Goal: Use online tool/utility: Utilize a website feature to perform a specific function

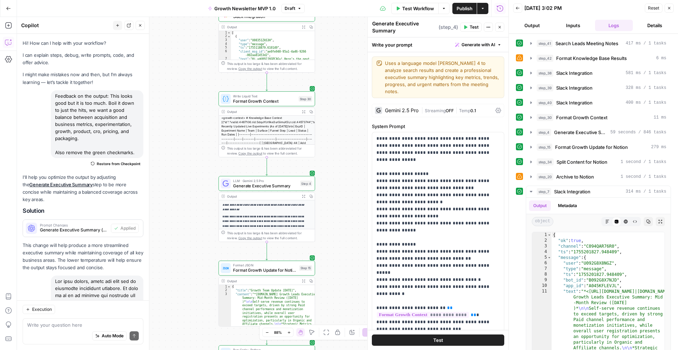
scroll to position [100, 0]
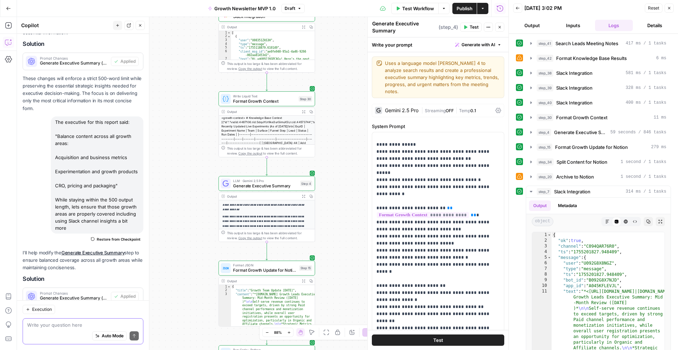
click at [60, 324] on textarea at bounding box center [83, 325] width 112 height 7
paste textarea "Couple of notes: "Channel performance" is really "Growth Team Impact Areas" (or…"
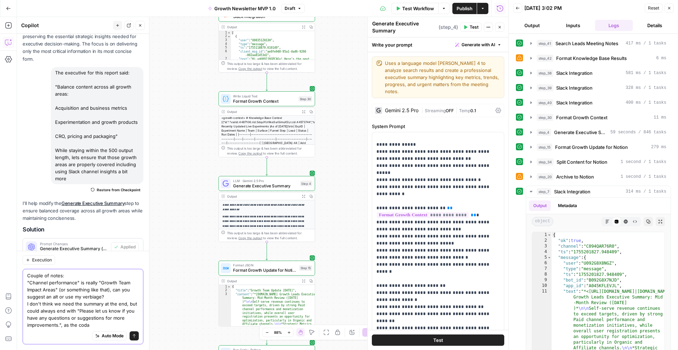
drag, startPoint x: 113, startPoint y: 298, endPoint x: 57, endPoint y: 288, distance: 56.2
click at [57, 288] on textarea "Couple of notes: "Channel performance" is really "Growth Team Impact Areas" (or…" at bounding box center [83, 300] width 112 height 56
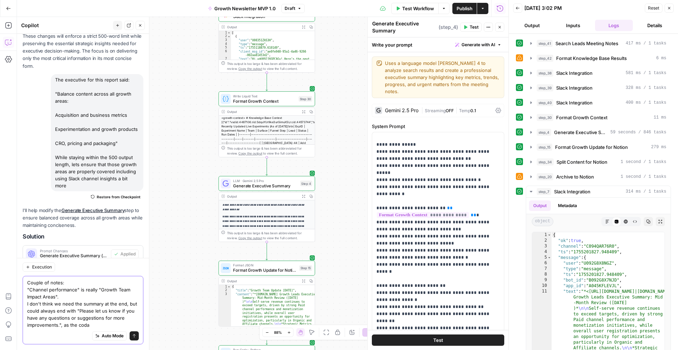
scroll to position [2106, 0]
click at [86, 297] on textarea "Couple of notes: "Channel performance" is really "Growth Team Impact Areas". Ch…" at bounding box center [83, 303] width 112 height 49
click at [27, 288] on textarea "Couple of notes: "Channel performance" is really "Growth Team Impact Areas". Ch…" at bounding box center [83, 303] width 112 height 49
click at [115, 289] on textarea "Couple of notes: Change "Channel performance" is really "Growth Team Impact Are…" at bounding box center [83, 303] width 112 height 49
drag, startPoint x: 111, startPoint y: 296, endPoint x: 60, endPoint y: 295, distance: 50.8
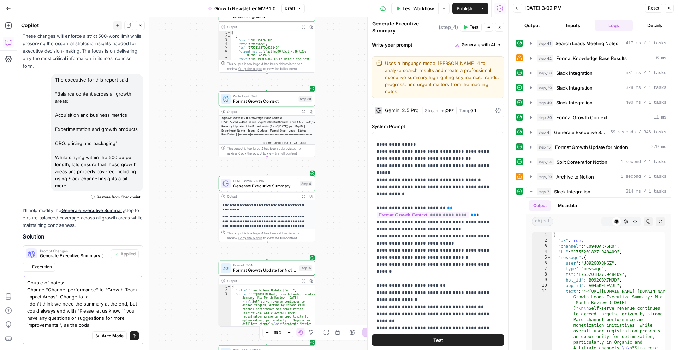
click at [60, 295] on textarea "Couple of notes: Change "Channel performance" to "Growth Team Impact Areas". Ch…" at bounding box center [83, 303] width 112 height 49
drag, startPoint x: 82, startPoint y: 303, endPoint x: 28, endPoint y: 305, distance: 54.8
click at [28, 305] on textarea "Couple of notes: Change "Channel performance" to "Growth Team Impact Areas". I …" at bounding box center [83, 303] width 112 height 49
drag, startPoint x: 37, startPoint y: 314, endPoint x: 89, endPoint y: 304, distance: 53.1
click at [89, 304] on textarea "Couple of notes: Change "Channel performance" to "Growth Team Impact Areas". Re…" at bounding box center [83, 303] width 112 height 49
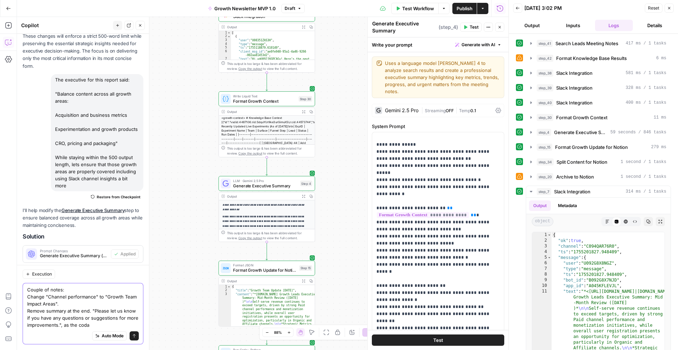
scroll to position [2099, 0]
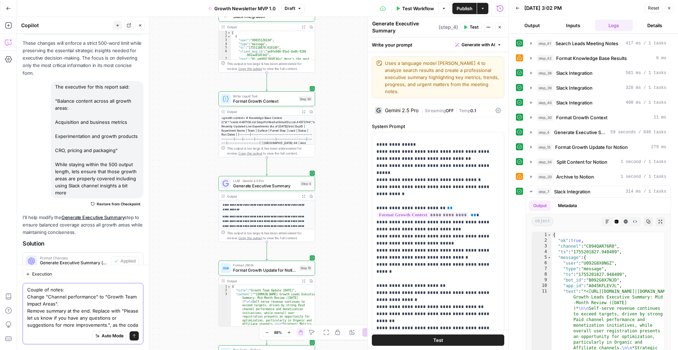
drag, startPoint x: 108, startPoint y: 328, endPoint x: 139, endPoint y: 328, distance: 31.4
click at [139, 328] on div "Couple of notes: Change "Channel performance" to "Growth Team Impact Areas". Re…" at bounding box center [83, 313] width 121 height 61
type textarea "Couple of notes: Change "Channel performance" to "Growth Team Impact Areas". Re…"
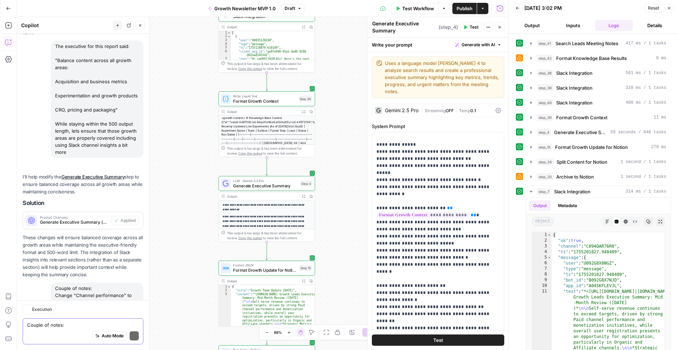
scroll to position [2216, 0]
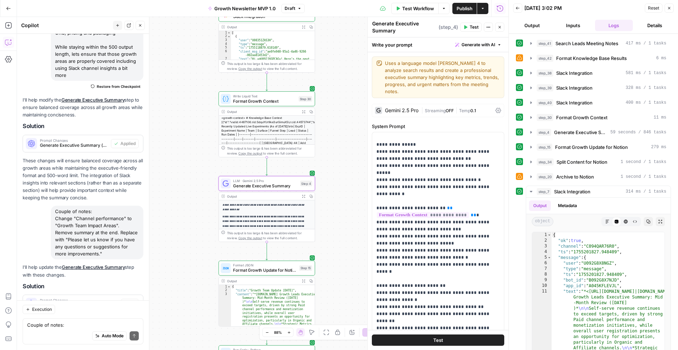
click at [125, 300] on span "Apply" at bounding box center [130, 303] width 12 height 6
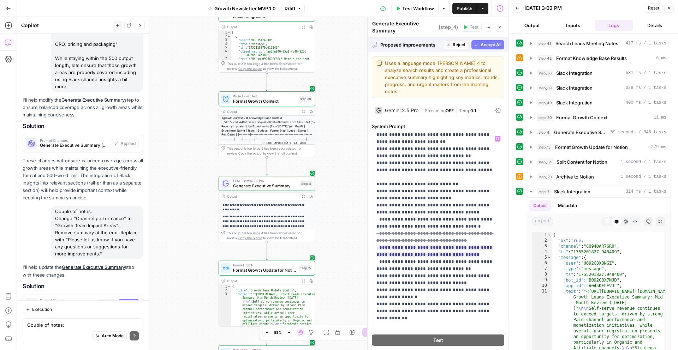
scroll to position [1127, 0]
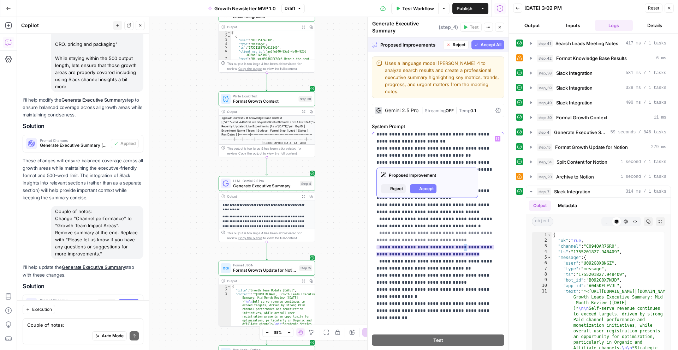
click at [459, 245] on ins "**********" at bounding box center [434, 251] width 117 height 12
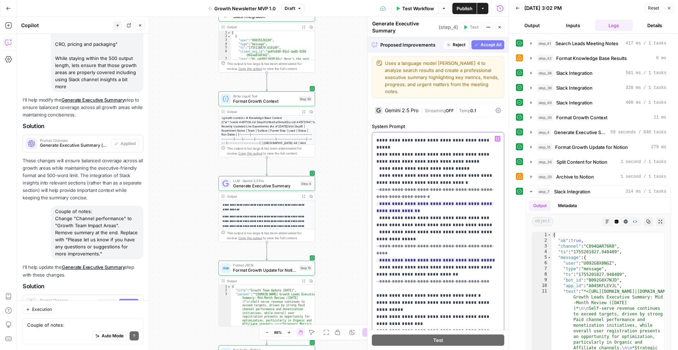
scroll to position [1321, 0]
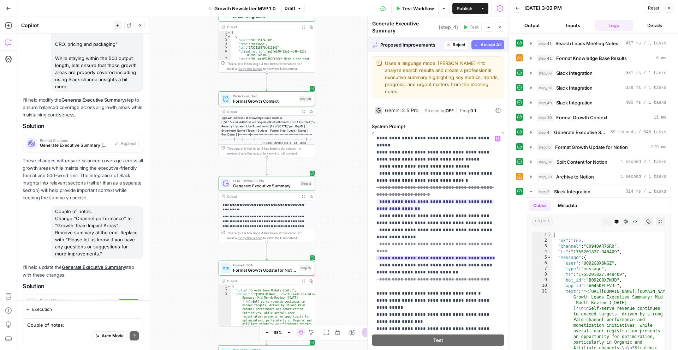
click at [442, 240] on span "**********" at bounding box center [435, 251] width 119 height 23
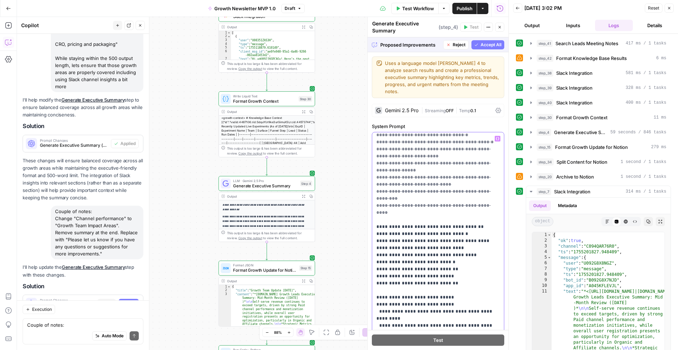
scroll to position [1973, 0]
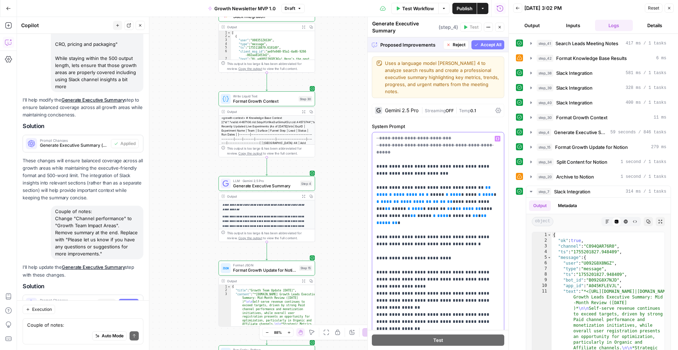
scroll to position [6, 0]
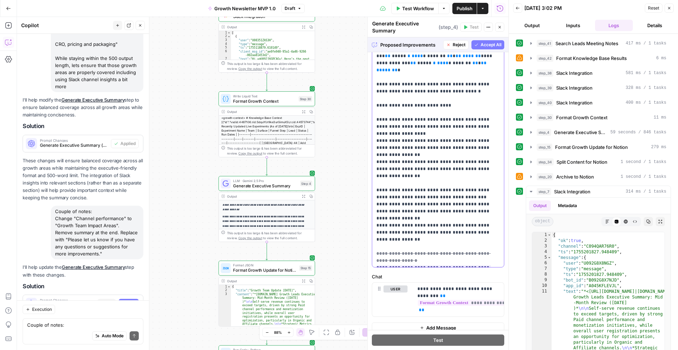
scroll to position [153, 0]
click at [479, 44] on button "Accept All" at bounding box center [487, 44] width 33 height 9
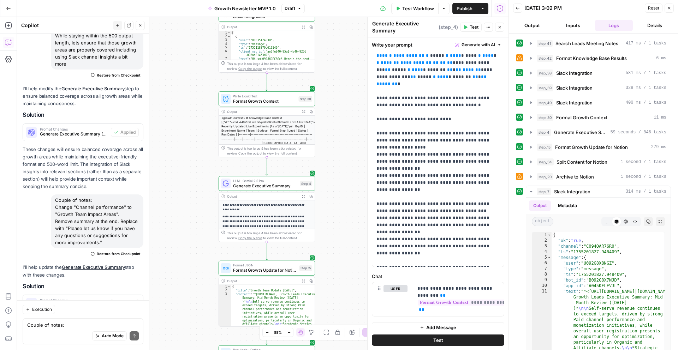
click at [470, 28] on span "Test" at bounding box center [474, 27] width 9 height 6
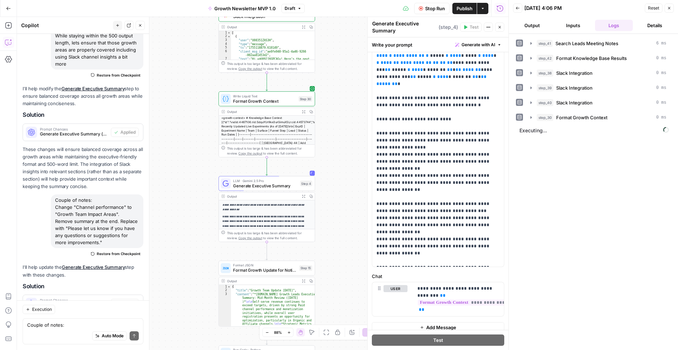
click at [486, 29] on icon "button" at bounding box center [488, 27] width 4 height 4
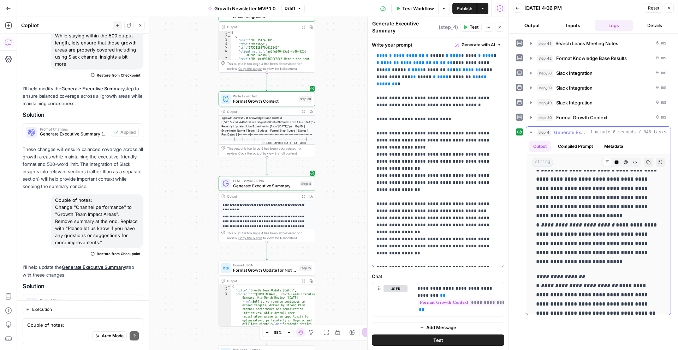
scroll to position [557, 0]
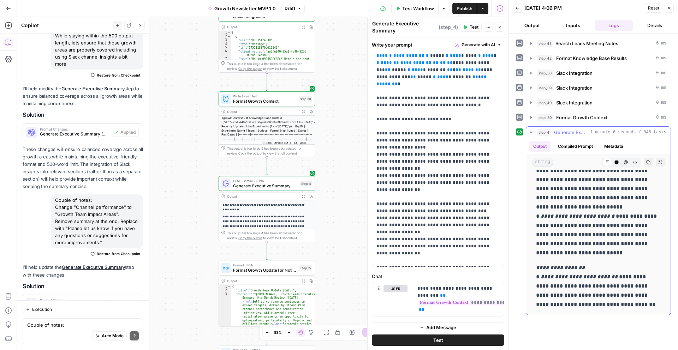
click at [564, 223] on p "**********" at bounding box center [598, 180] width 125 height 156
click at [564, 220] on p "**********" at bounding box center [598, 180] width 125 height 156
click at [564, 219] on em "**********" at bounding box center [577, 216] width 74 height 5
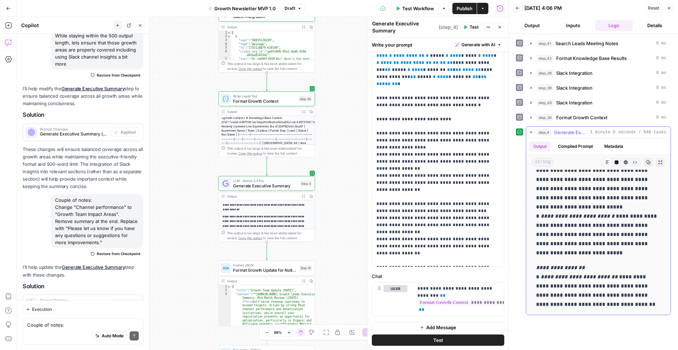
click at [564, 219] on em "**********" at bounding box center [577, 216] width 74 height 5
click at [569, 280] on em "**********" at bounding box center [578, 276] width 77 height 5
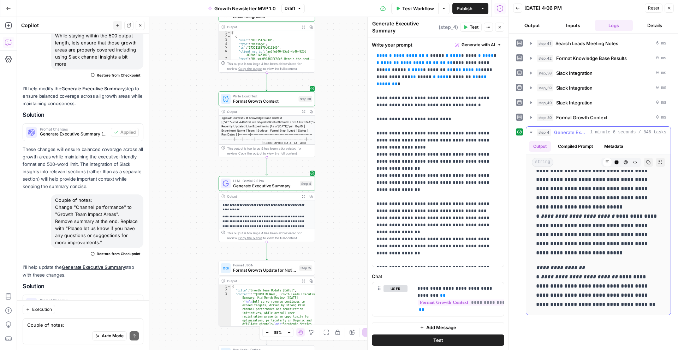
click at [594, 296] on p "**********" at bounding box center [598, 286] width 125 height 46
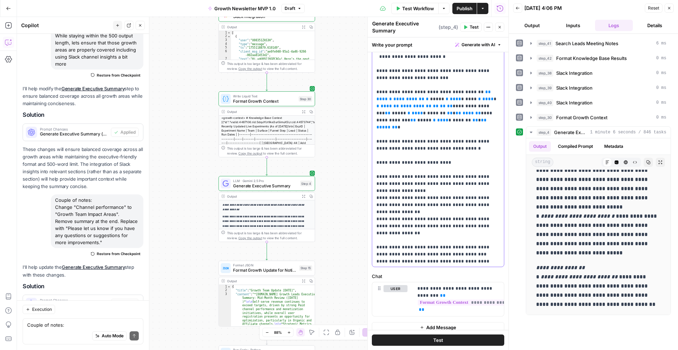
scroll to position [2091, 0]
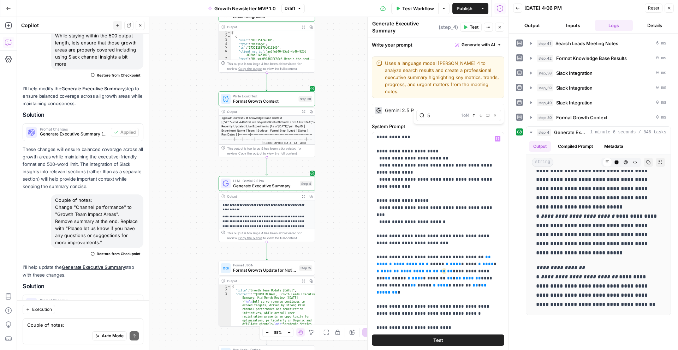
type input "5"
click at [480, 117] on button "Next Match" at bounding box center [481, 116] width 6 height 6
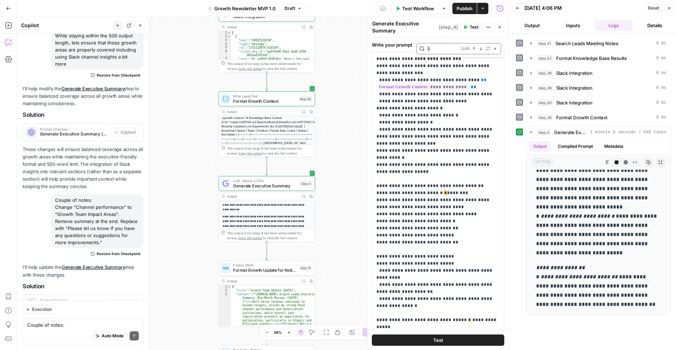
scroll to position [1769, 0]
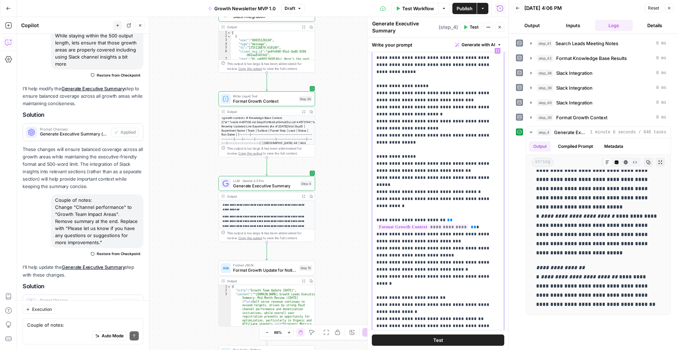
scroll to position [0, 0]
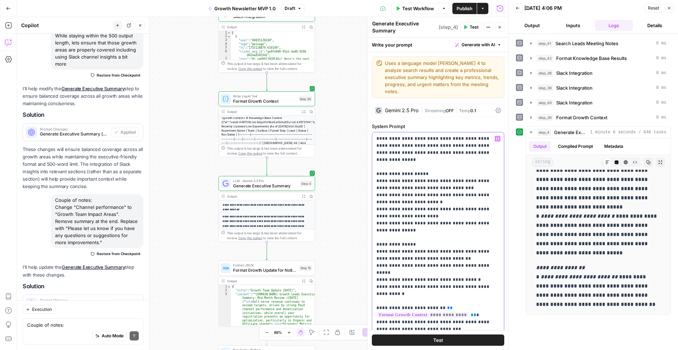
click at [480, 117] on icon "button" at bounding box center [481, 116] width 4 height 4
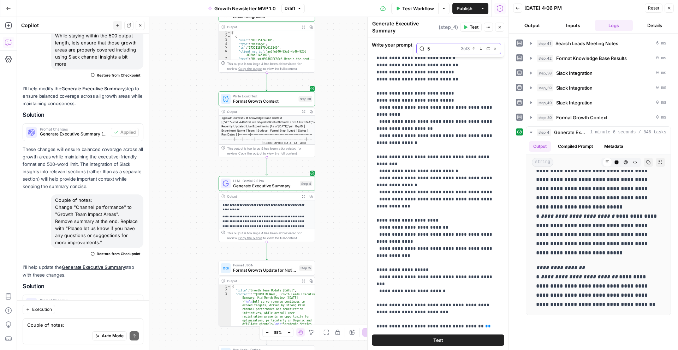
scroll to position [1929, 0]
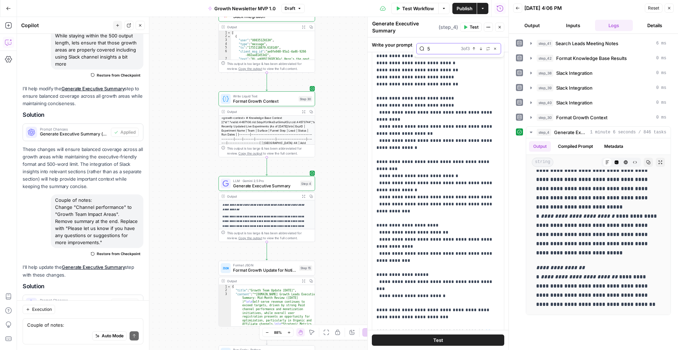
click at [480, 49] on icon "button" at bounding box center [481, 49] width 4 height 4
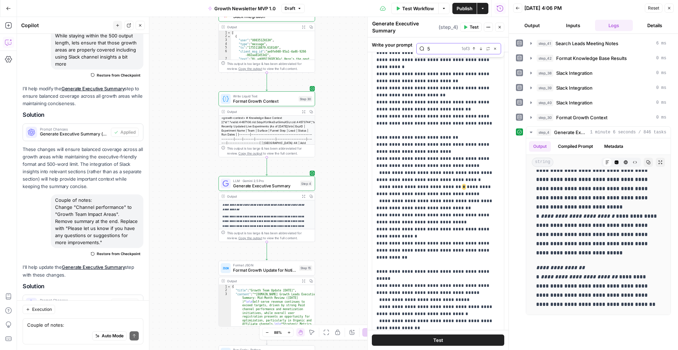
scroll to position [1083, 0]
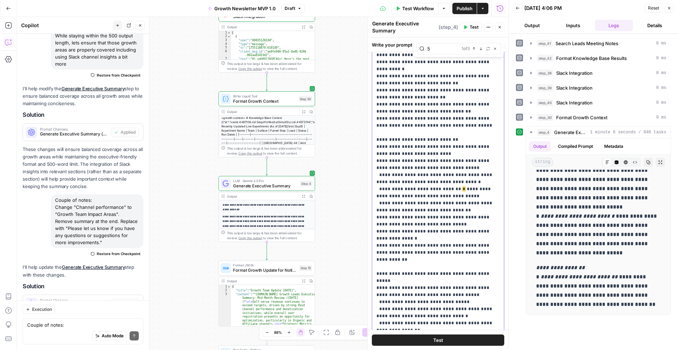
click at [462, 187] on span "*" at bounding box center [463, 189] width 3 height 5
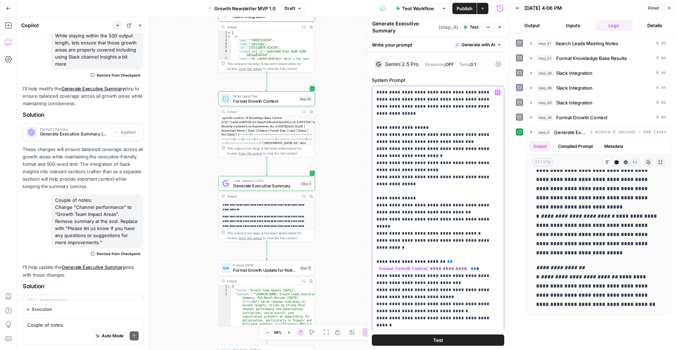
scroll to position [0, 0]
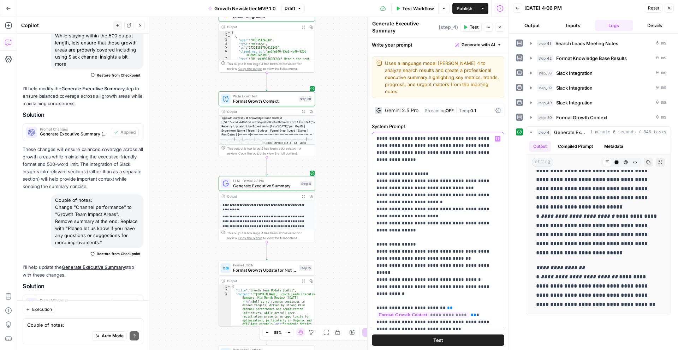
click at [478, 114] on button "Next Match" at bounding box center [481, 116] width 6 height 6
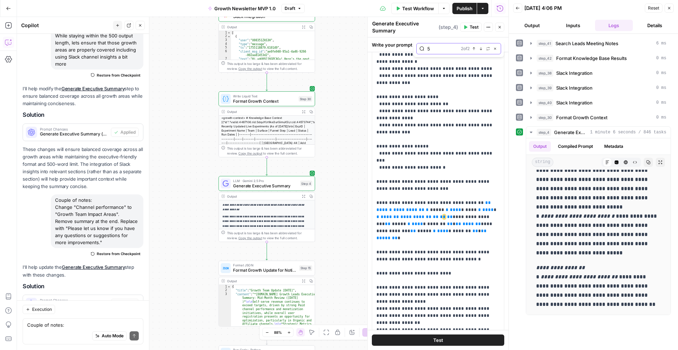
scroll to position [2058, 0]
click at [480, 51] on button "Next Match" at bounding box center [481, 49] width 6 height 6
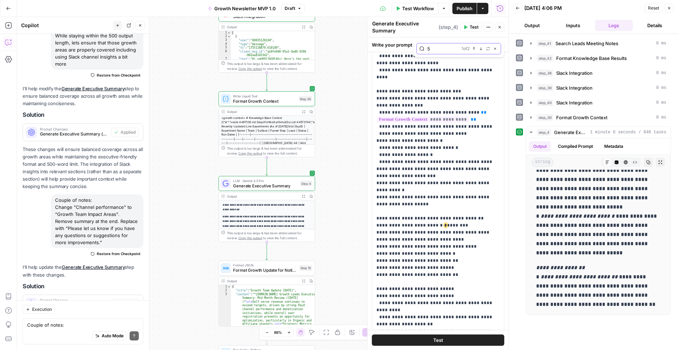
scroll to position [1738, 0]
click at [495, 49] on icon "button" at bounding box center [495, 49] width 4 height 4
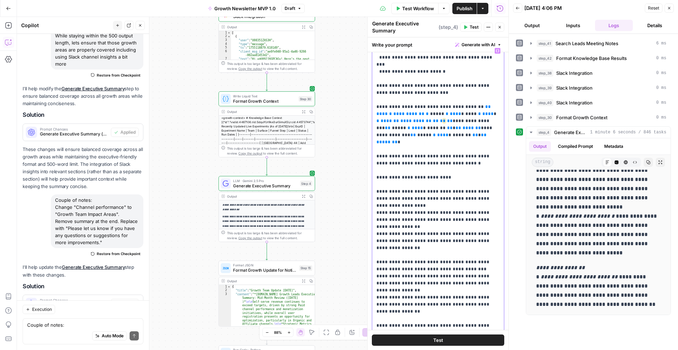
drag, startPoint x: 437, startPoint y: 310, endPoint x: 441, endPoint y: 327, distance: 17.3
click at [441, 327] on div "**********" at bounding box center [437, 183] width 141 height 438
copy p "**********"
drag, startPoint x: 407, startPoint y: 318, endPoint x: 439, endPoint y: 328, distance: 32.8
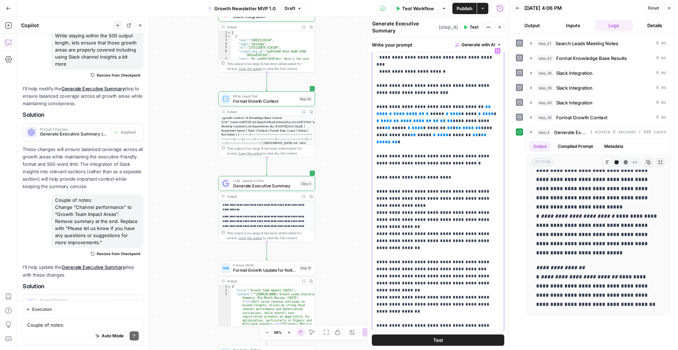
click at [439, 328] on div "**********" at bounding box center [437, 183] width 141 height 438
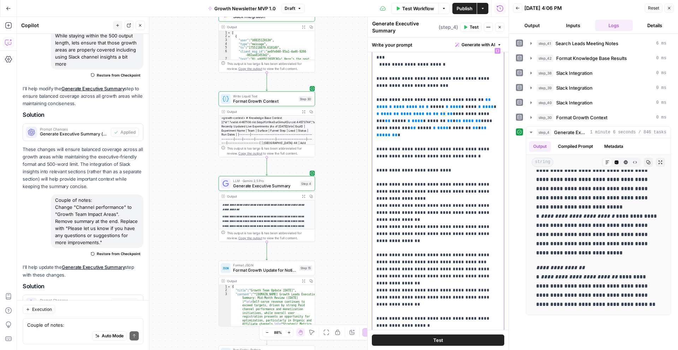
drag, startPoint x: 408, startPoint y: 311, endPoint x: 463, endPoint y: 314, distance: 55.2
drag, startPoint x: 410, startPoint y: 311, endPoint x: 495, endPoint y: 319, distance: 85.5
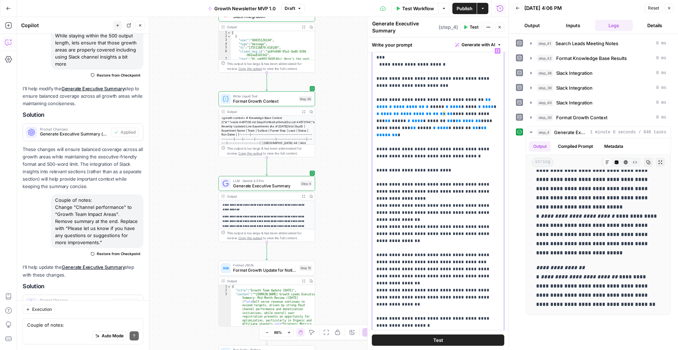
scroll to position [2154, 0]
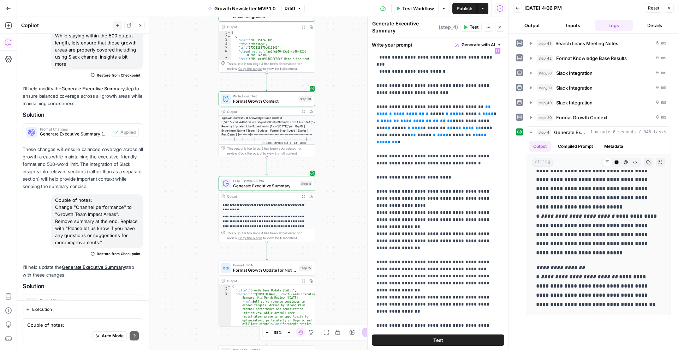
click at [470, 29] on span "Test" at bounding box center [474, 27] width 9 height 6
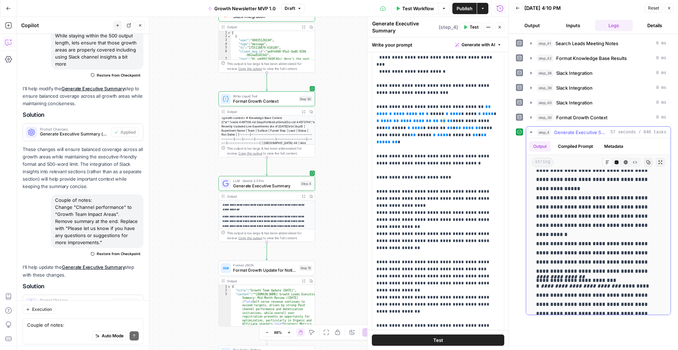
scroll to position [572, 0]
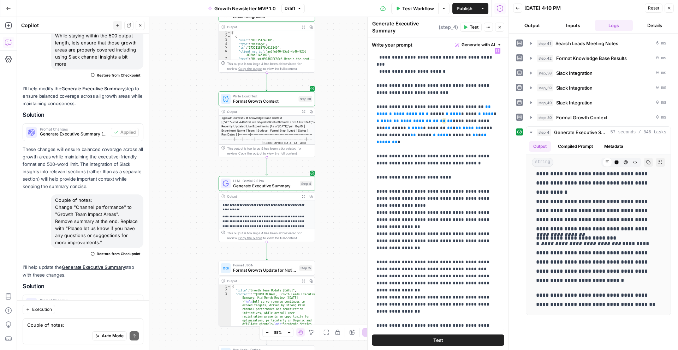
drag, startPoint x: 493, startPoint y: 319, endPoint x: 377, endPoint y: 307, distance: 116.1
copy p "**********"
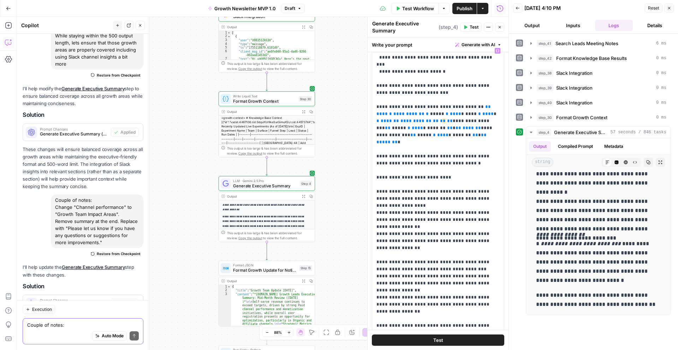
click at [61, 322] on textarea "Couple of notes: Change "Channel performance" to "Growth Team Impact Areas". Re…" at bounding box center [83, 325] width 112 height 7
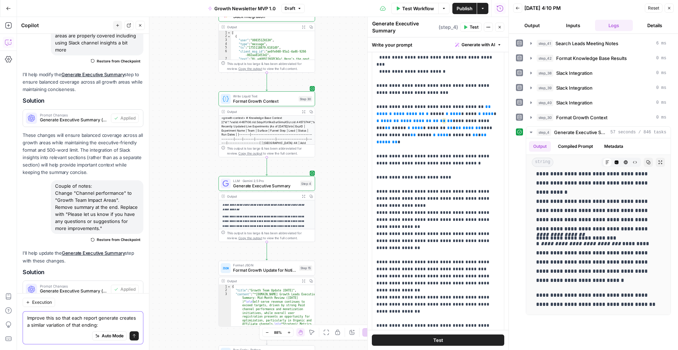
paste textarea "You must end report with: "Please let us know if you have any questions or sugg…"
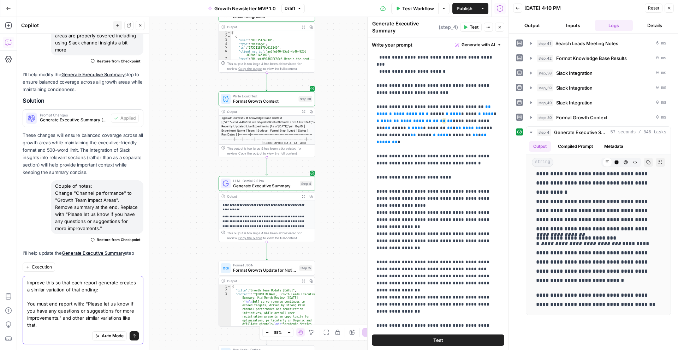
scroll to position [2270, 0]
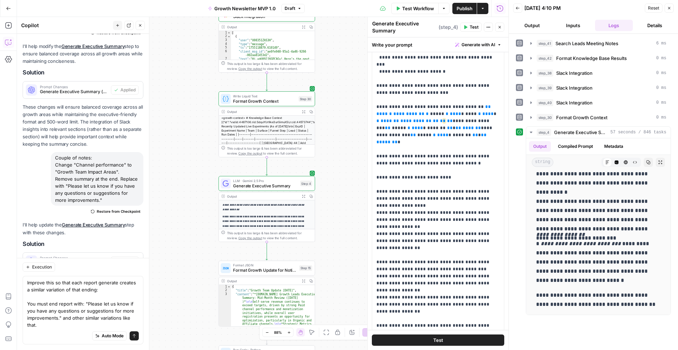
click at [26, 302] on div "Improve this so that each report generate creates a similar variation of that e…" at bounding box center [83, 310] width 121 height 68
click at [30, 303] on textarea "Improve this so that each report generate creates a similar variation of that e…" at bounding box center [83, 303] width 112 height 49
click at [42, 329] on div "Auto Mode Send" at bounding box center [83, 337] width 112 height 16
click at [45, 326] on textarea "Improve this so that each report generate creates a similar variation of that e…" at bounding box center [83, 303] width 112 height 49
click at [54, 284] on textarea "Improve this so that each report generate creates a similar variation of that e…" at bounding box center [83, 303] width 112 height 49
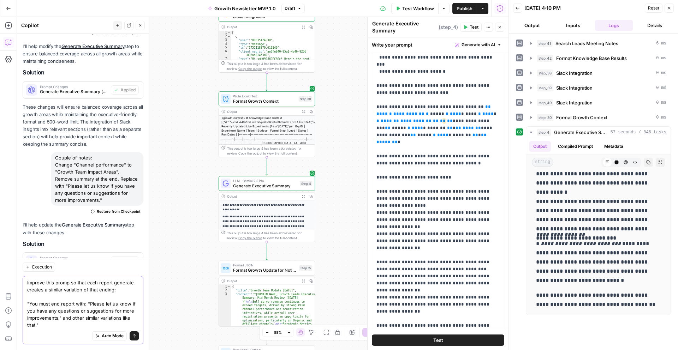
type textarea "Improve this prompt so that each report generate creates a similar variation of…"
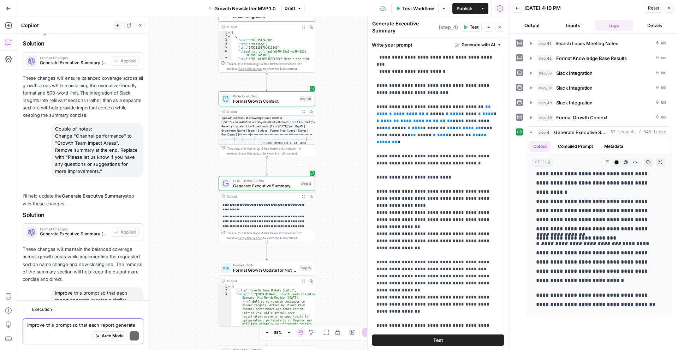
scroll to position [2387, 0]
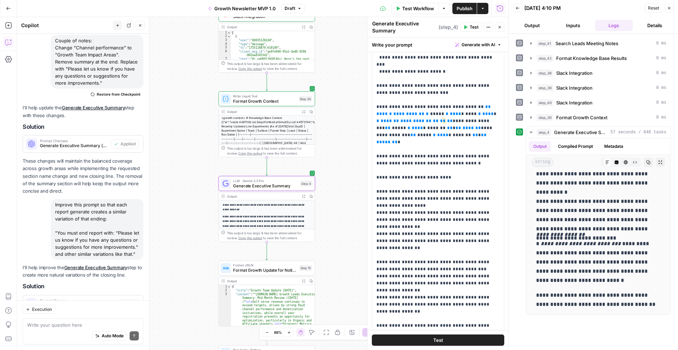
click at [128, 301] on span "Apply" at bounding box center [130, 304] width 12 height 6
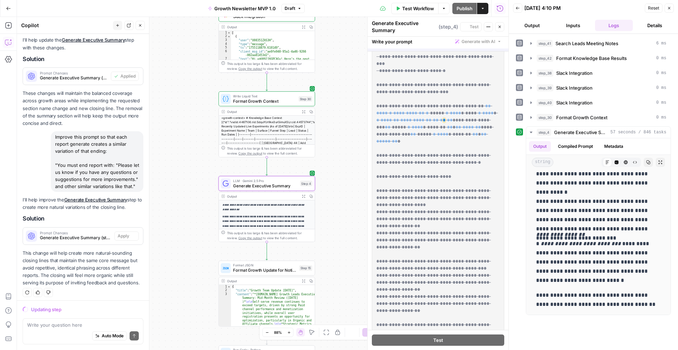
scroll to position [0, 0]
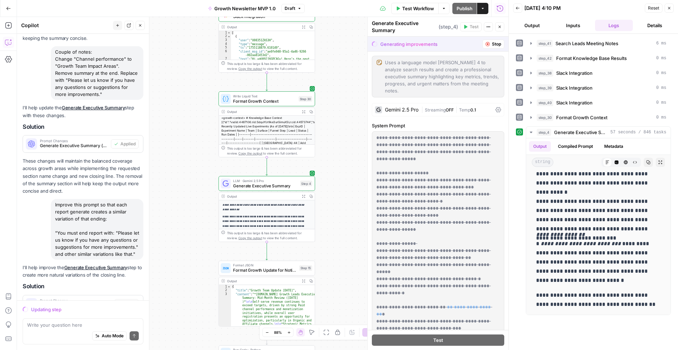
drag, startPoint x: 133, startPoint y: 183, endPoint x: 59, endPoint y: 163, distance: 77.0
click at [58, 199] on div "Improve this prompt so that each report generate creates a similar variation of…" at bounding box center [97, 229] width 92 height 61
copy div "You must end report with: "Please let us know if you have any questions or sugg…"
click at [77, 199] on div "Improve this prompt so that each report generate creates a similar variation of…" at bounding box center [97, 229] width 92 height 61
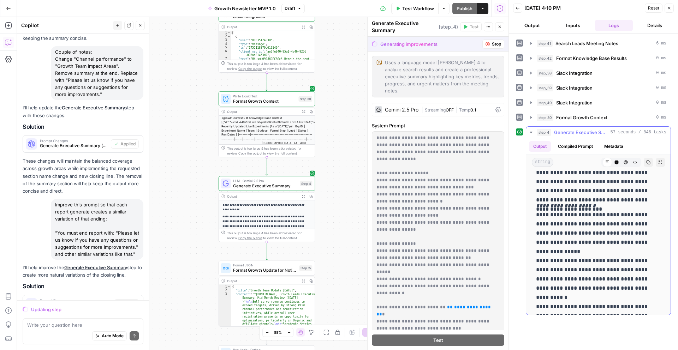
scroll to position [449, 0]
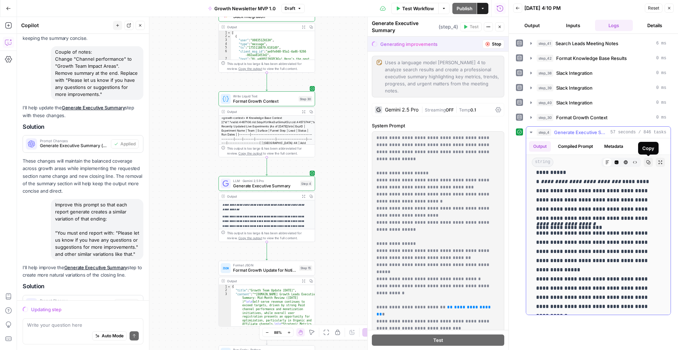
click at [647, 163] on icon "button" at bounding box center [648, 162] width 4 height 4
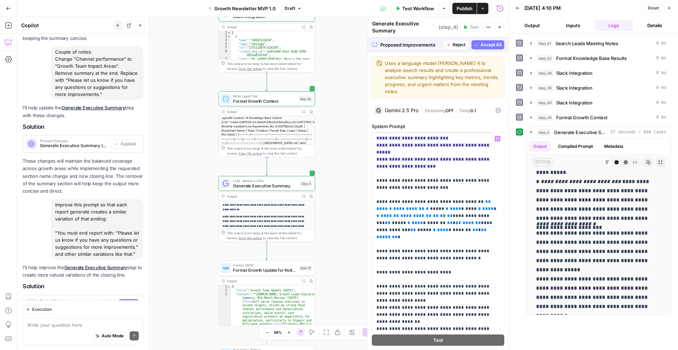
scroll to position [153, 0]
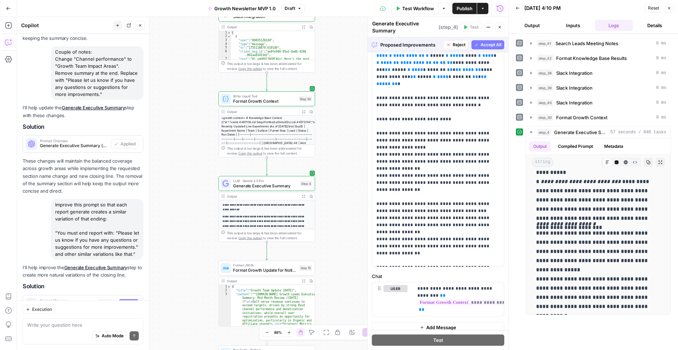
click at [482, 47] on span "Accept All" at bounding box center [490, 45] width 21 height 6
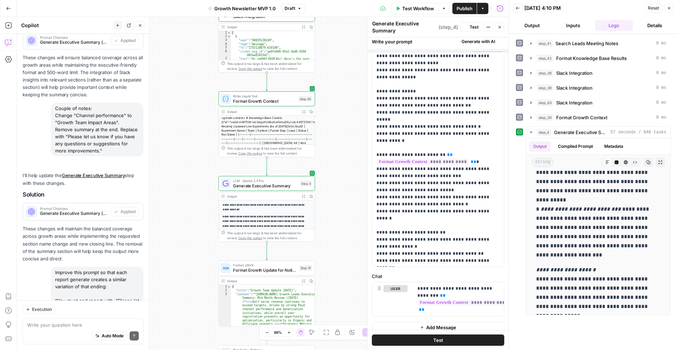
scroll to position [0, 0]
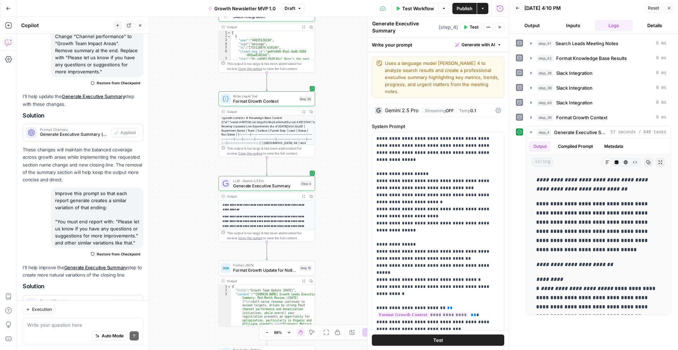
click at [471, 29] on span "Test" at bounding box center [474, 27] width 9 height 6
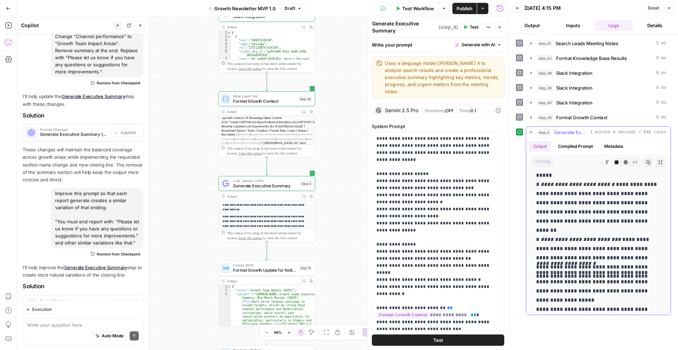
scroll to position [563, 0]
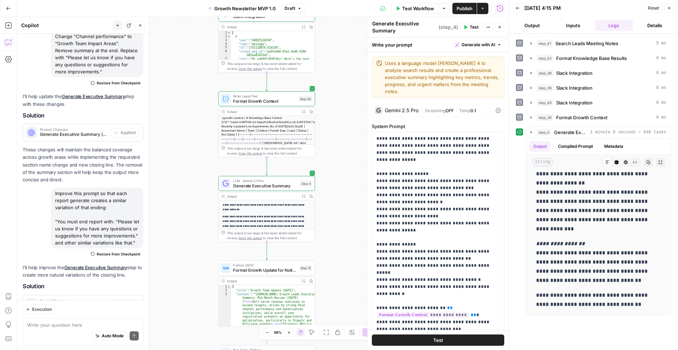
drag, startPoint x: 58, startPoint y: 150, endPoint x: 133, endPoint y: 171, distance: 78.5
click at [133, 188] on div "Improve this prompt so that each report generate creates a similar variation of…" at bounding box center [97, 218] width 92 height 61
copy div "You must end report with: "Please let us know if you have any questions or sugg…"
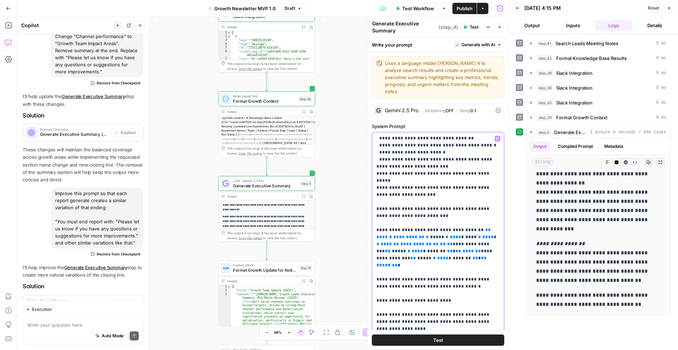
scroll to position [153, 0]
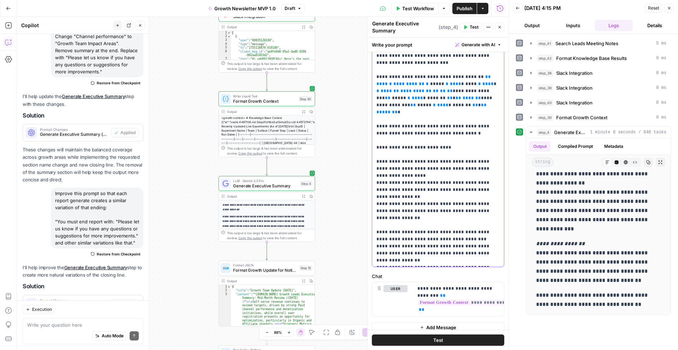
drag, startPoint x: 487, startPoint y: 252, endPoint x: 376, endPoint y: 255, distance: 110.5
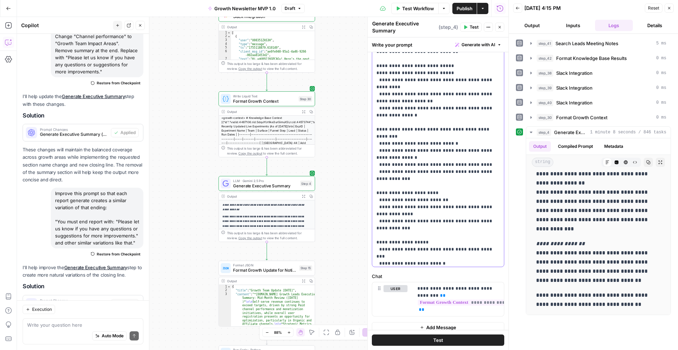
scroll to position [1895, 0]
drag, startPoint x: 410, startPoint y: 194, endPoint x: 375, endPoint y: 111, distance: 90.3
click at [375, 111] on div "**********" at bounding box center [438, 123] width 132 height 288
click at [440, 47] on div "Write your prompt Generate with AI" at bounding box center [437, 44] width 141 height 14
click at [467, 28] on button "Test" at bounding box center [471, 27] width 22 height 9
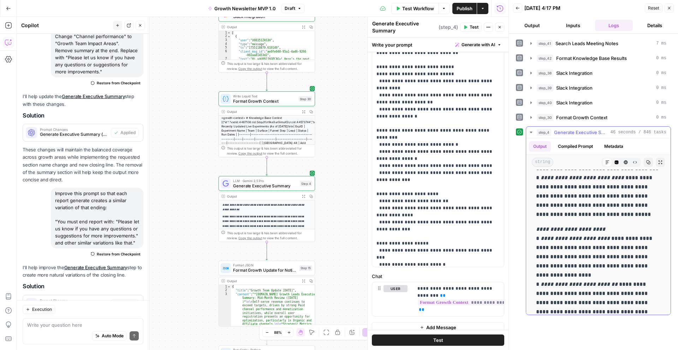
scroll to position [252, 0]
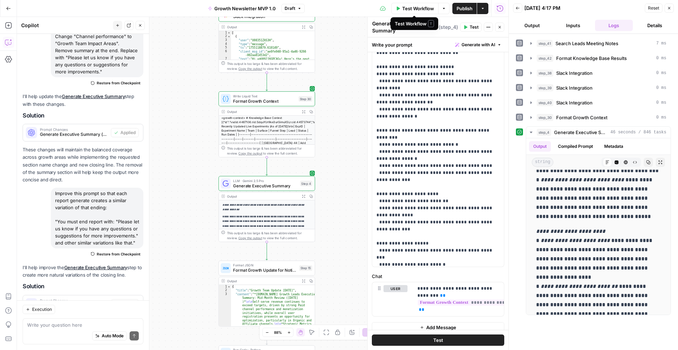
click at [410, 8] on span "Test Workflow" at bounding box center [418, 8] width 32 height 7
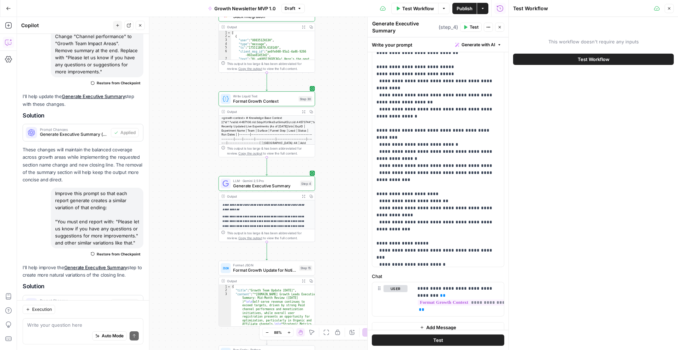
click at [607, 59] on span "Test Workflow" at bounding box center [594, 59] width 32 height 7
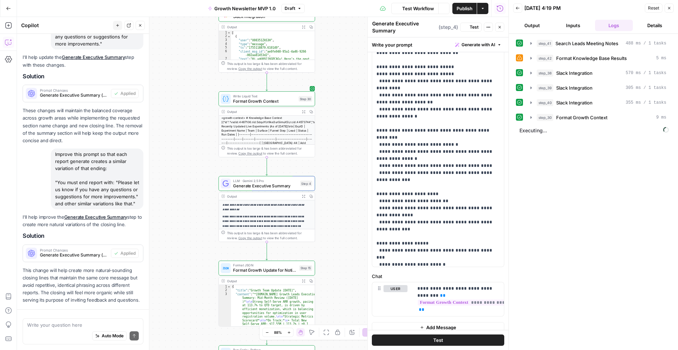
scroll to position [2398, 0]
